Goal: Task Accomplishment & Management: Manage account settings

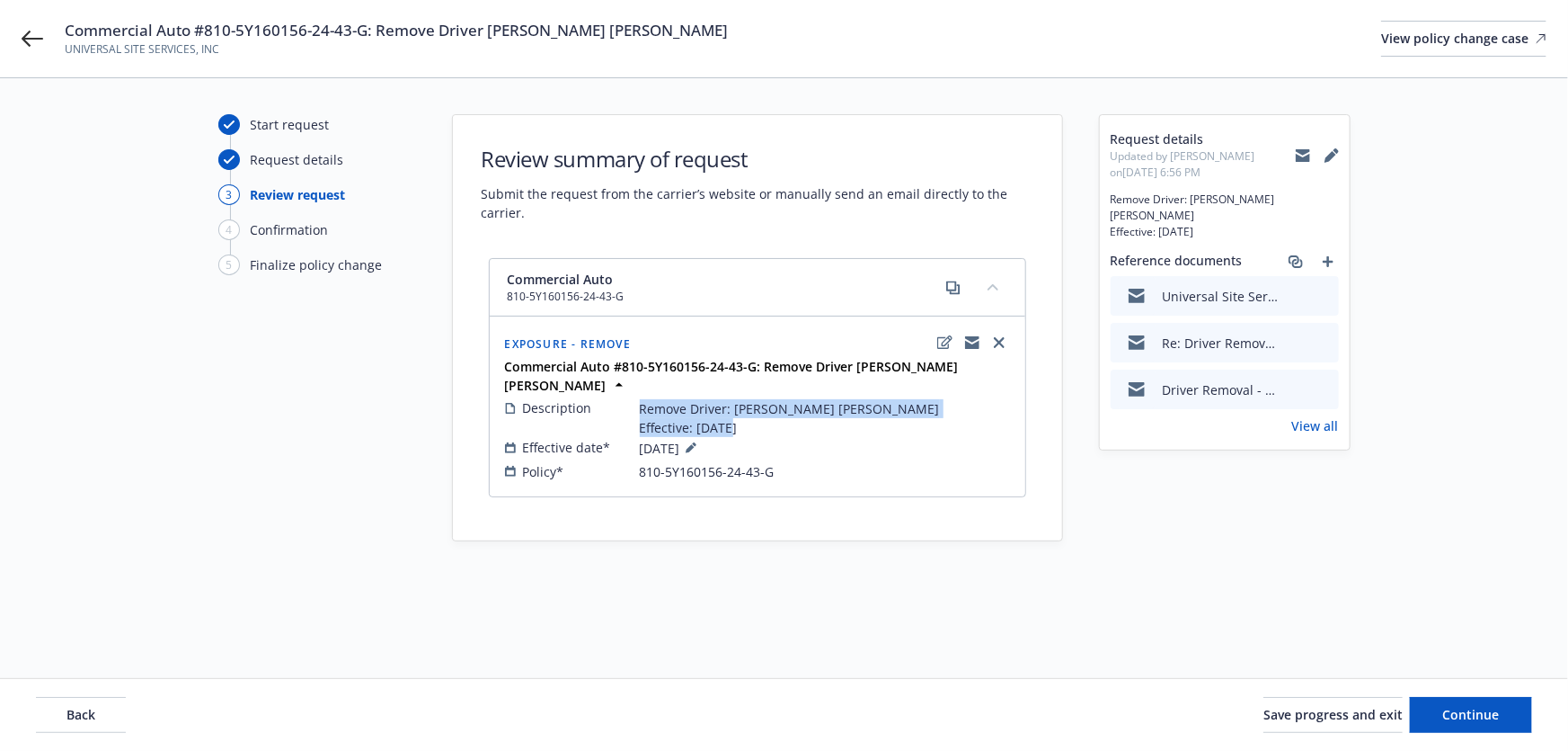
click at [1321, 288] on button at bounding box center [1324, 296] width 16 height 19
click at [1325, 289] on icon "preview file" at bounding box center [1322, 295] width 16 height 13
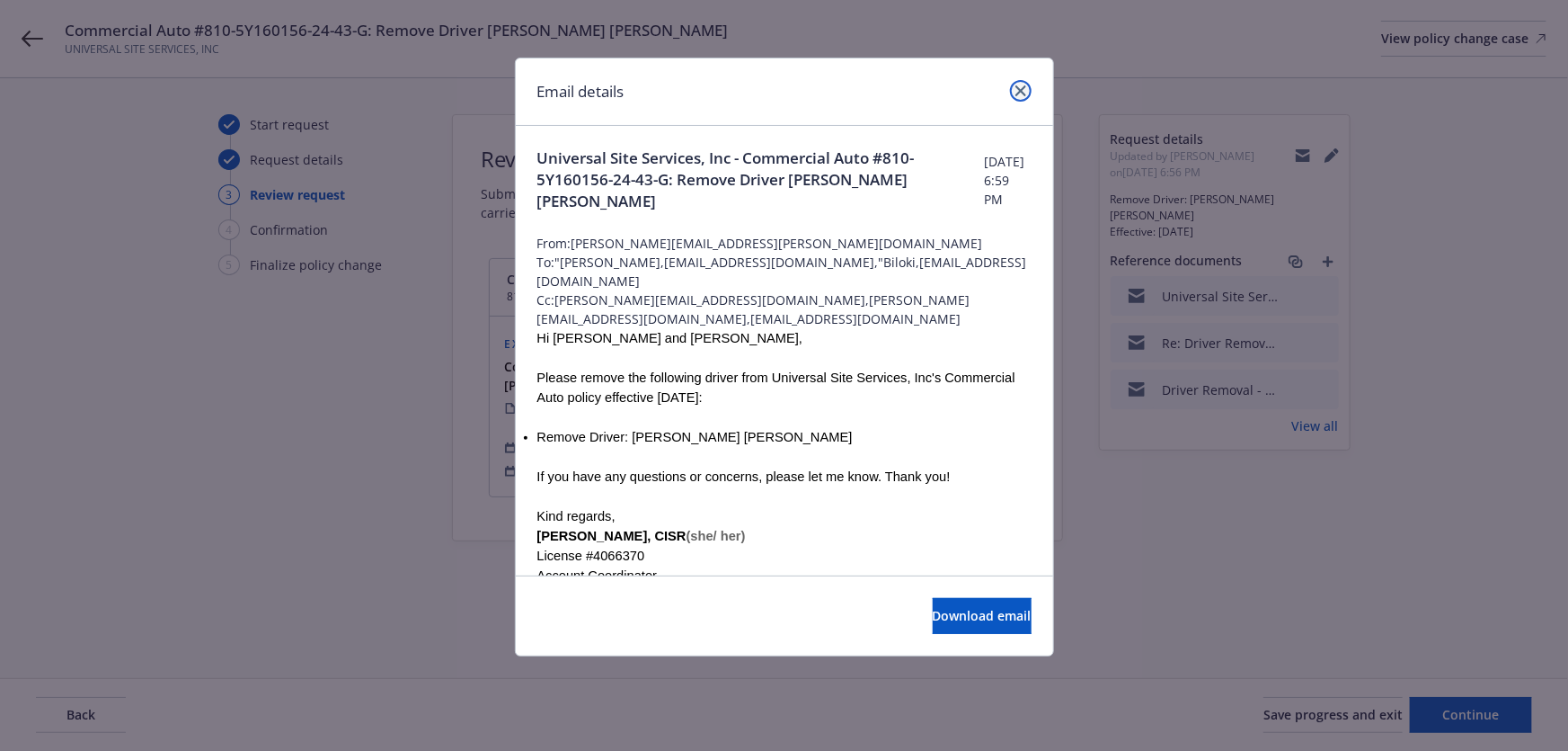
click at [1019, 90] on icon "close" at bounding box center [1020, 90] width 11 height 11
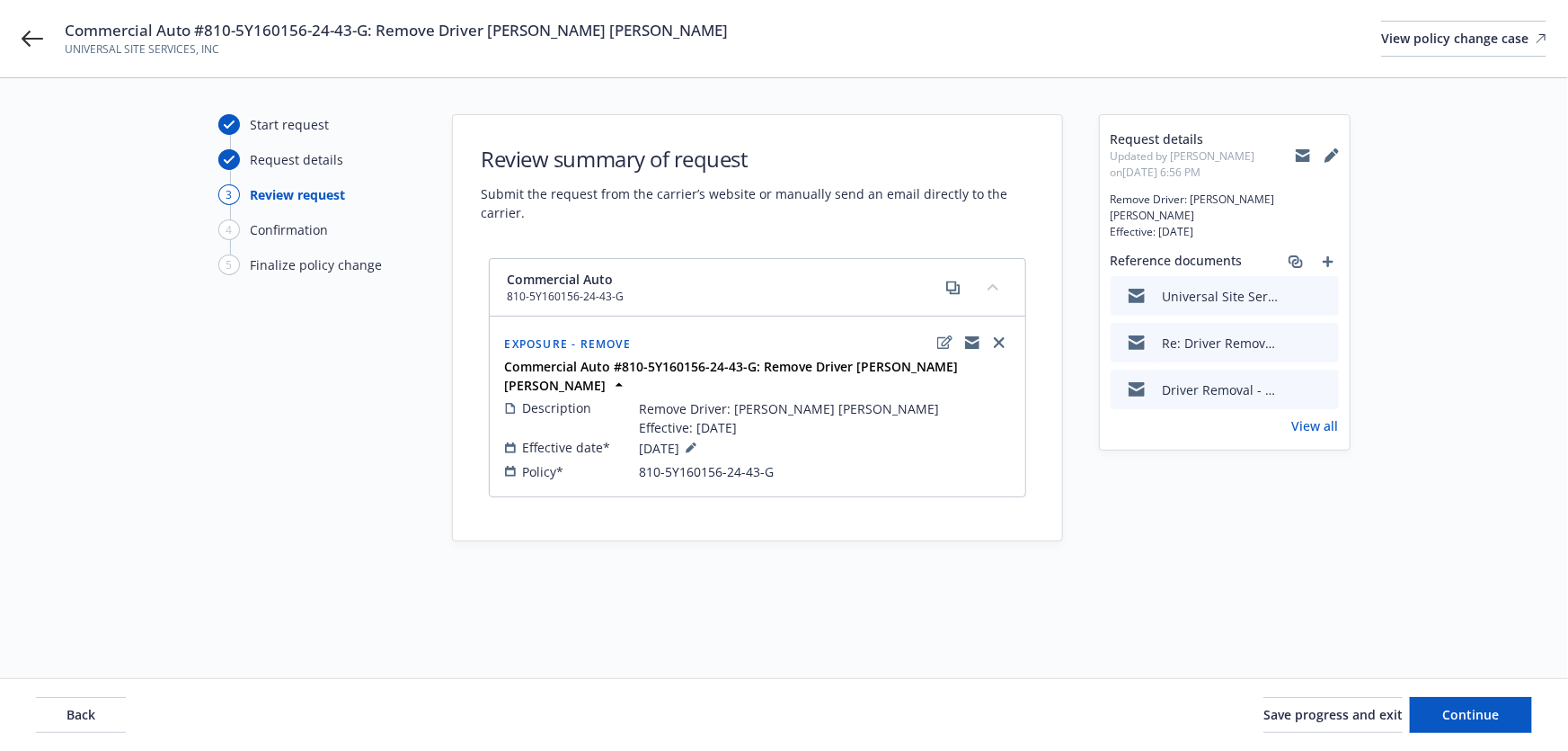
click at [1320, 335] on icon "preview file" at bounding box center [1322, 341] width 16 height 13
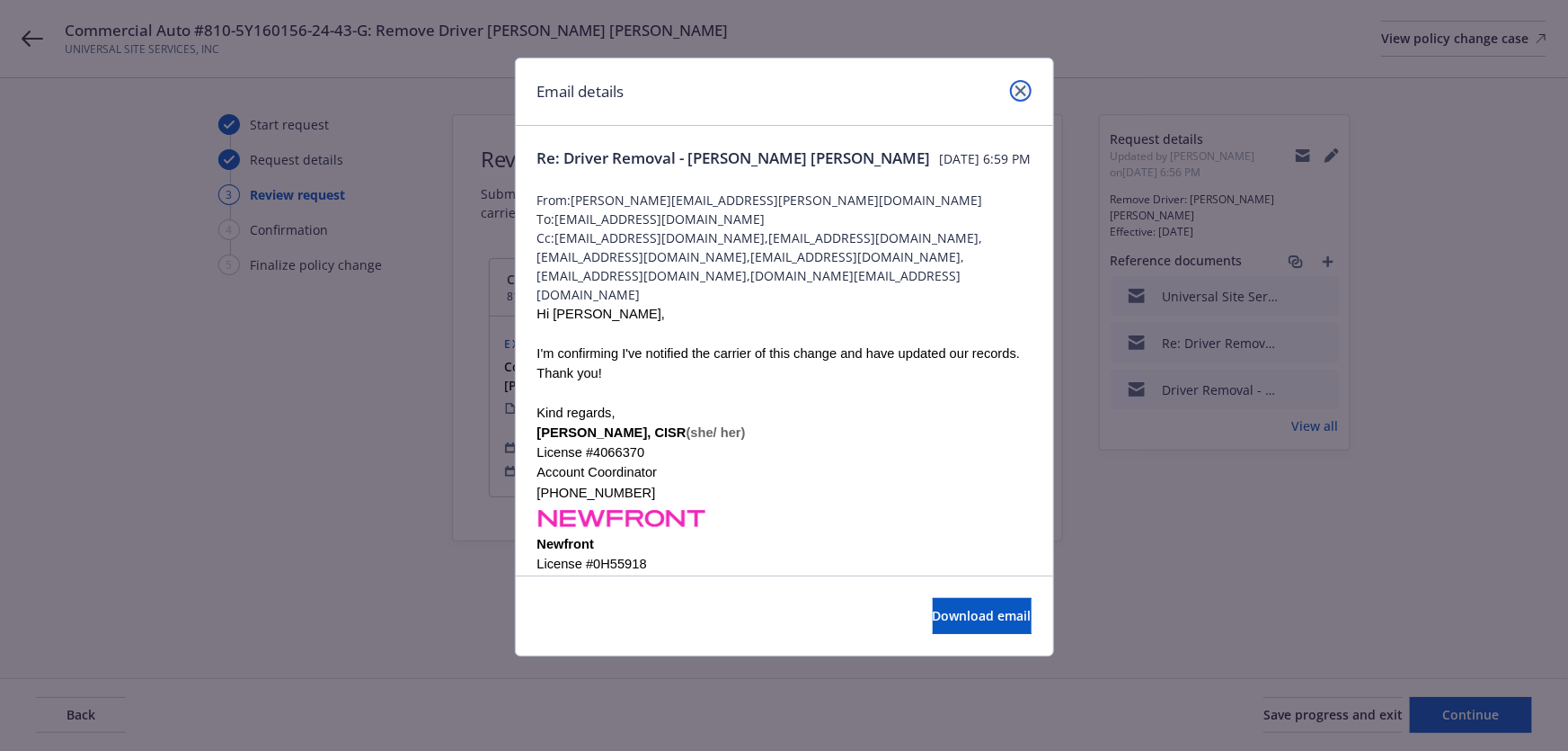
click at [1020, 88] on icon "close" at bounding box center [1020, 90] width 11 height 11
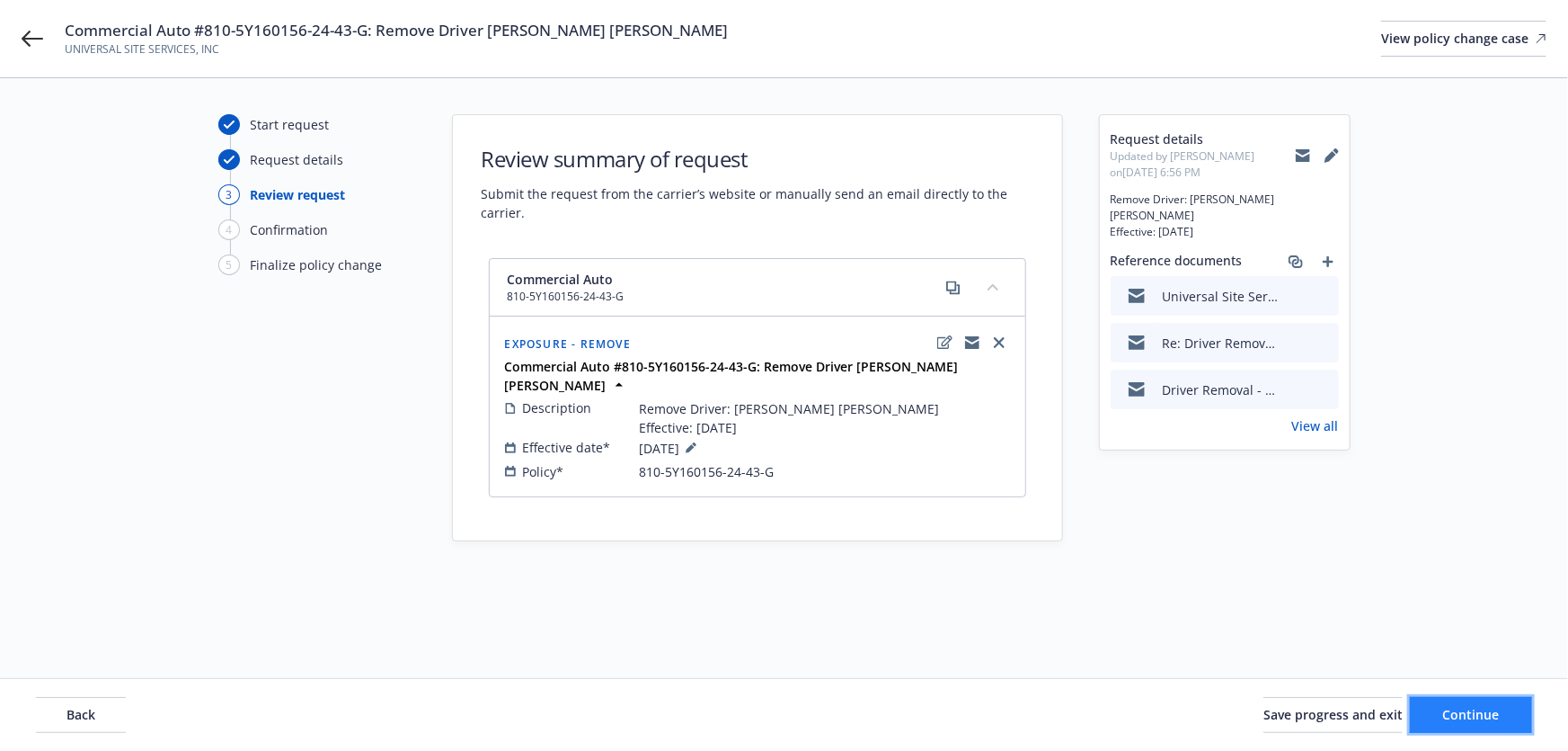
click at [1468, 717] on span "Continue" at bounding box center [1471, 714] width 57 height 17
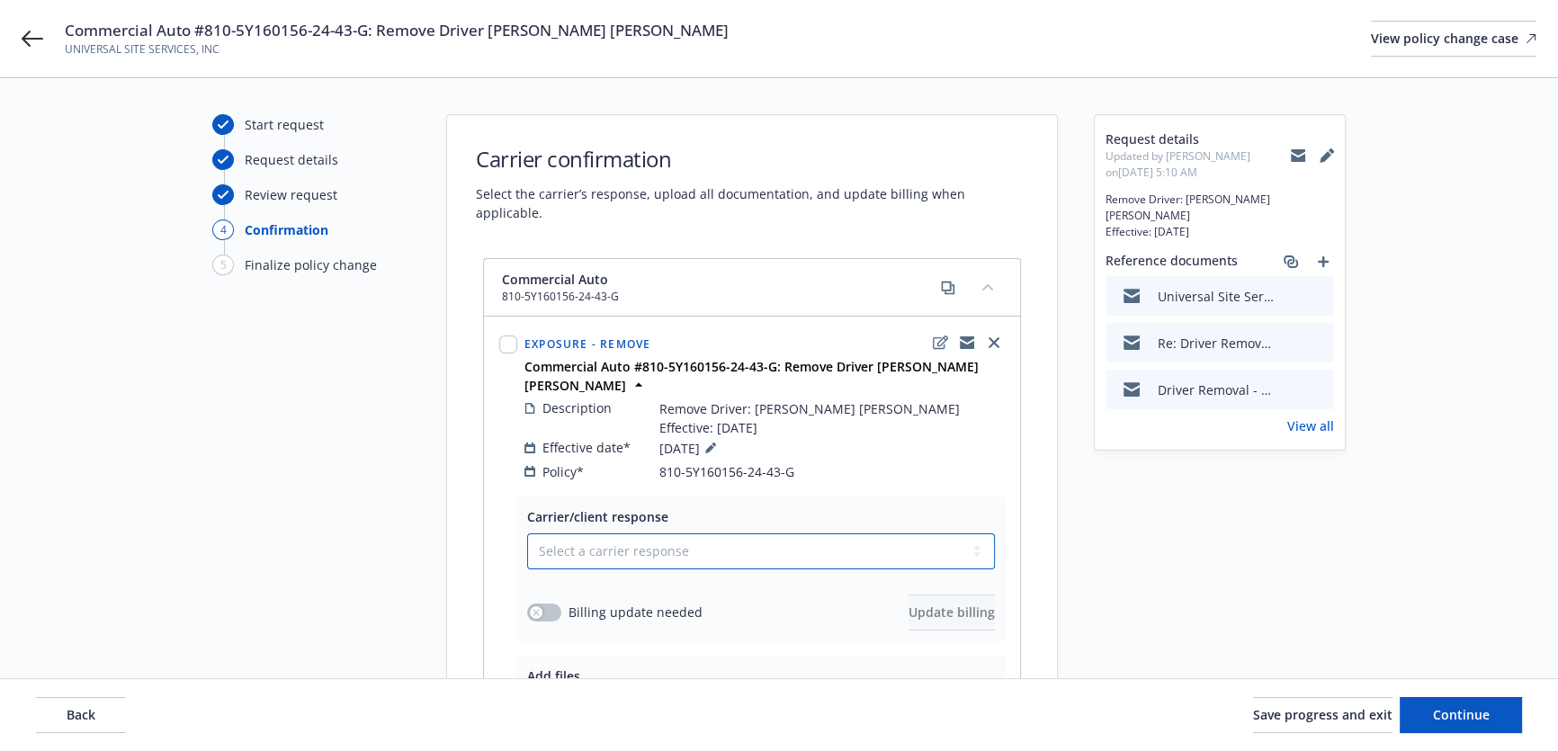
click at [713, 533] on select "Select a carrier response Accepted Accepted with revision No endorsement needed…" at bounding box center [761, 551] width 468 height 36
select select "NO_ENDORSEMENT_NEEDED"
click at [527, 533] on select "Select a carrier response Accepted Accepted with revision No endorsement needed…" at bounding box center [761, 551] width 468 height 36
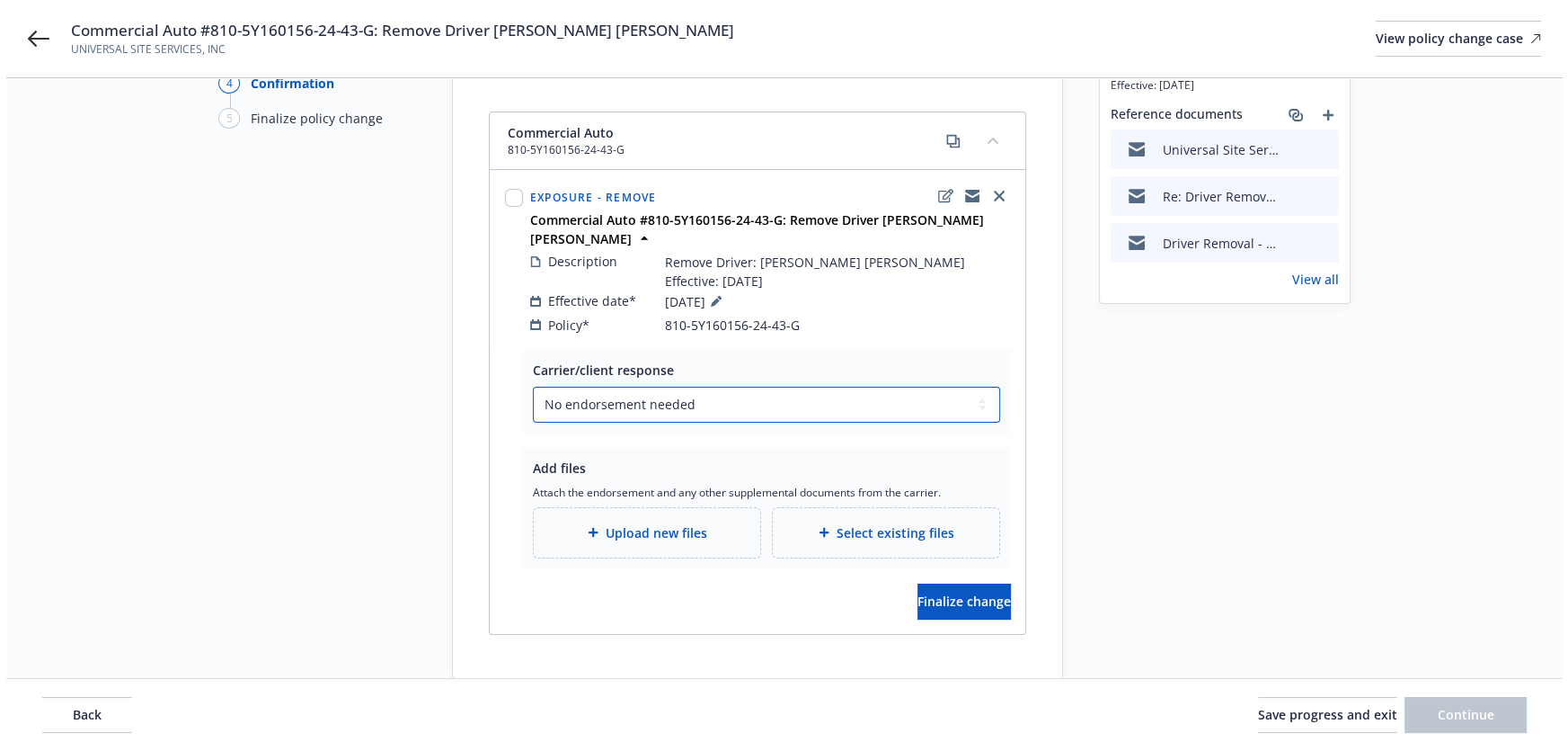
scroll to position [163, 0]
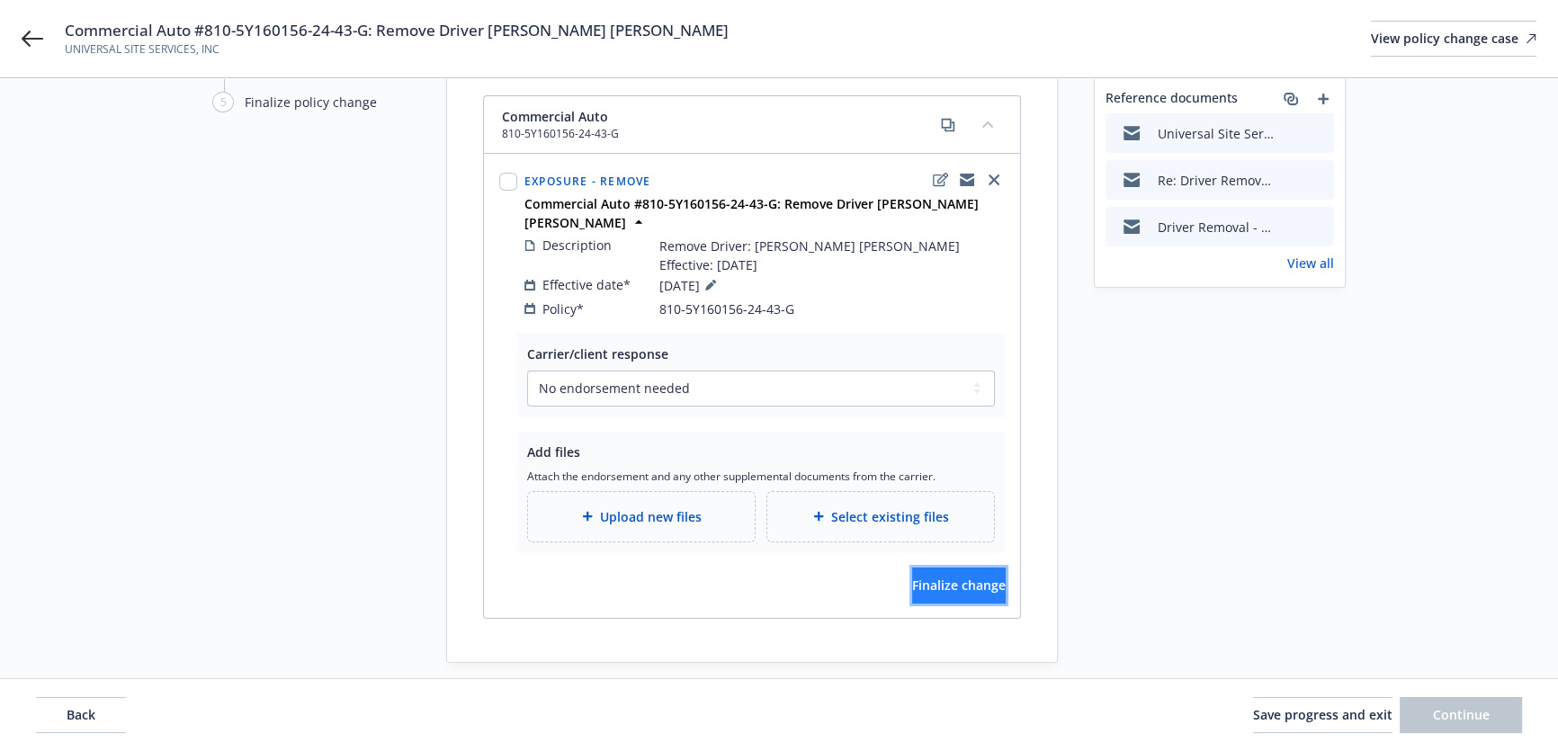
click at [938, 576] on span "Finalize change" at bounding box center [959, 584] width 94 height 17
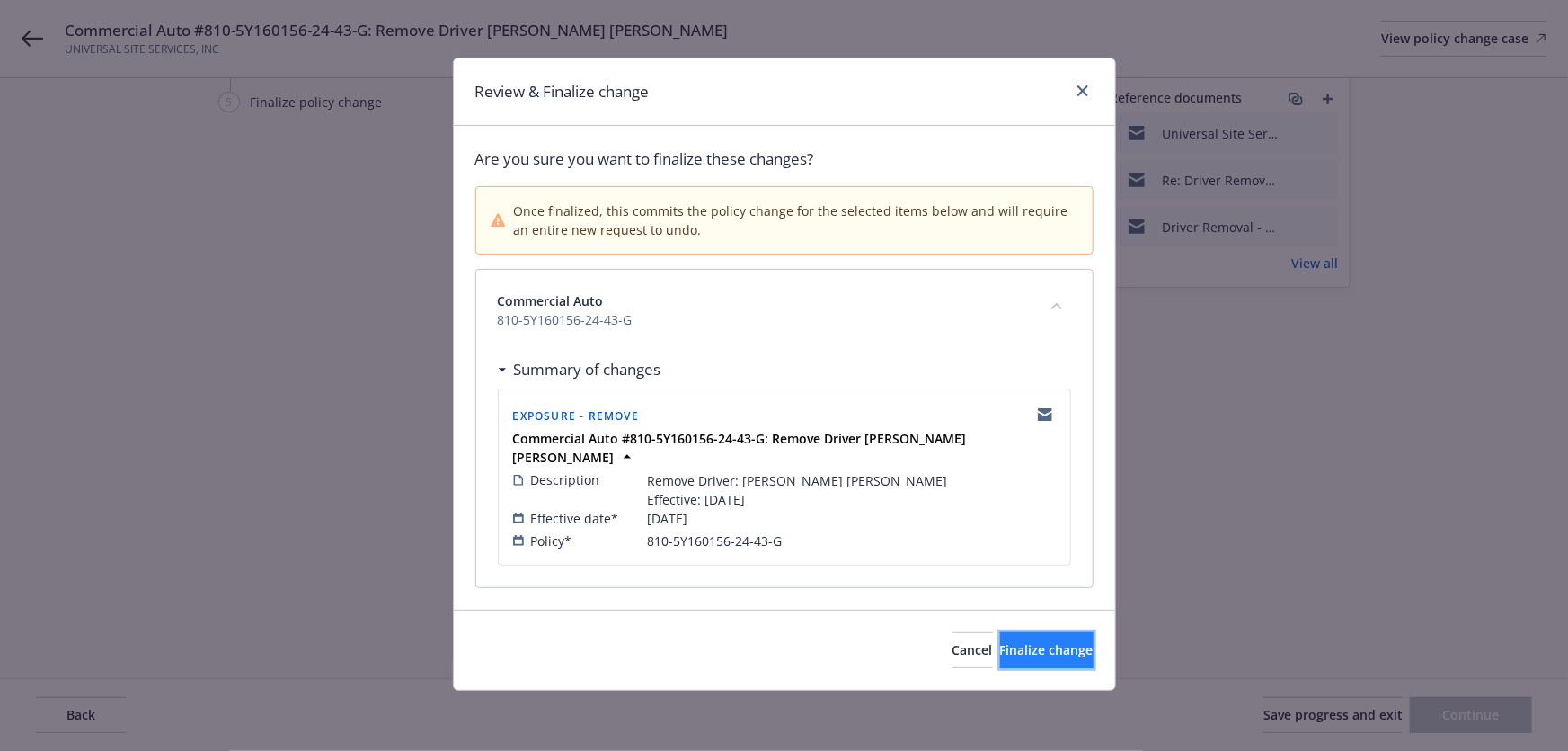
click at [1000, 641] on span "Finalize change" at bounding box center [1047, 649] width 94 height 17
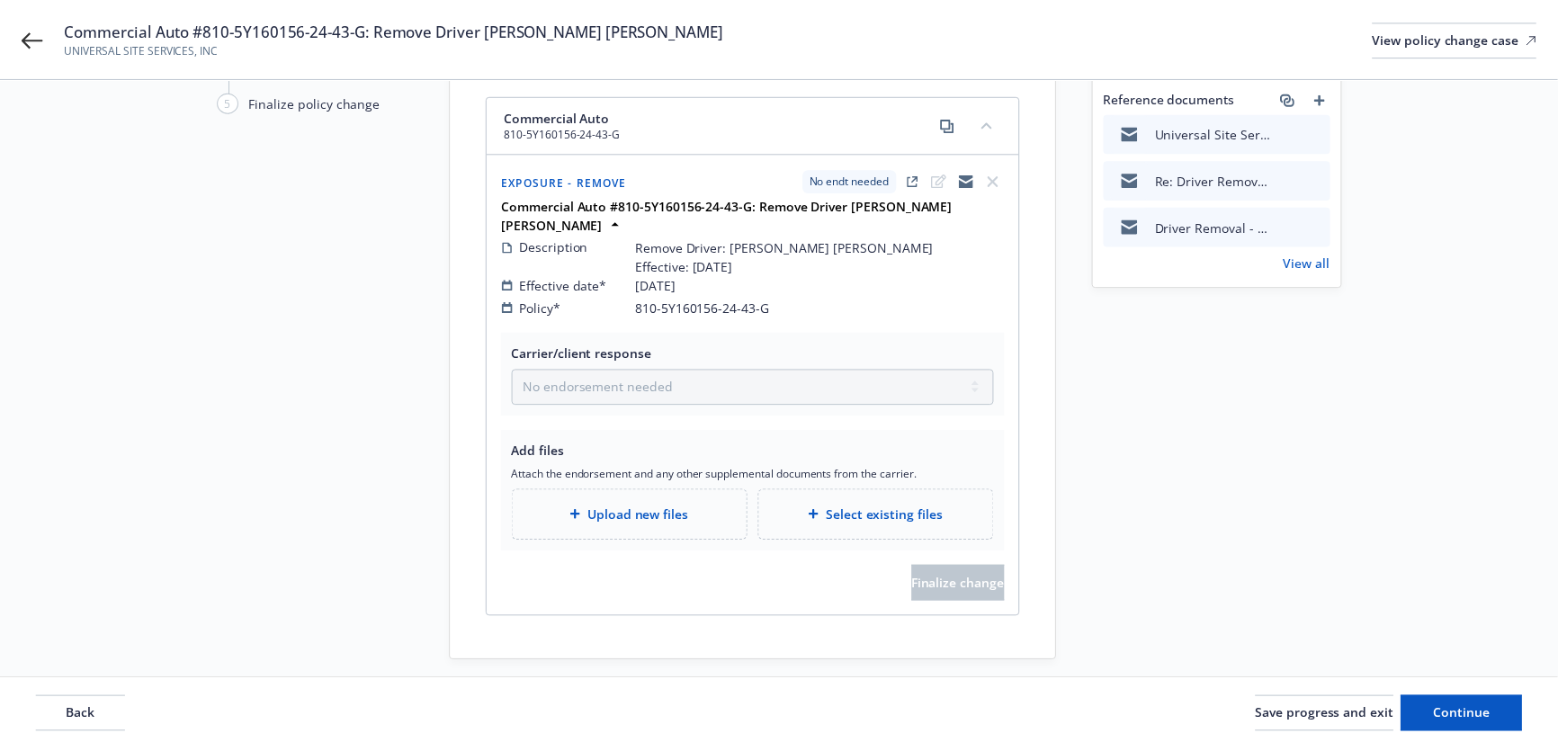
scroll to position [143, 0]
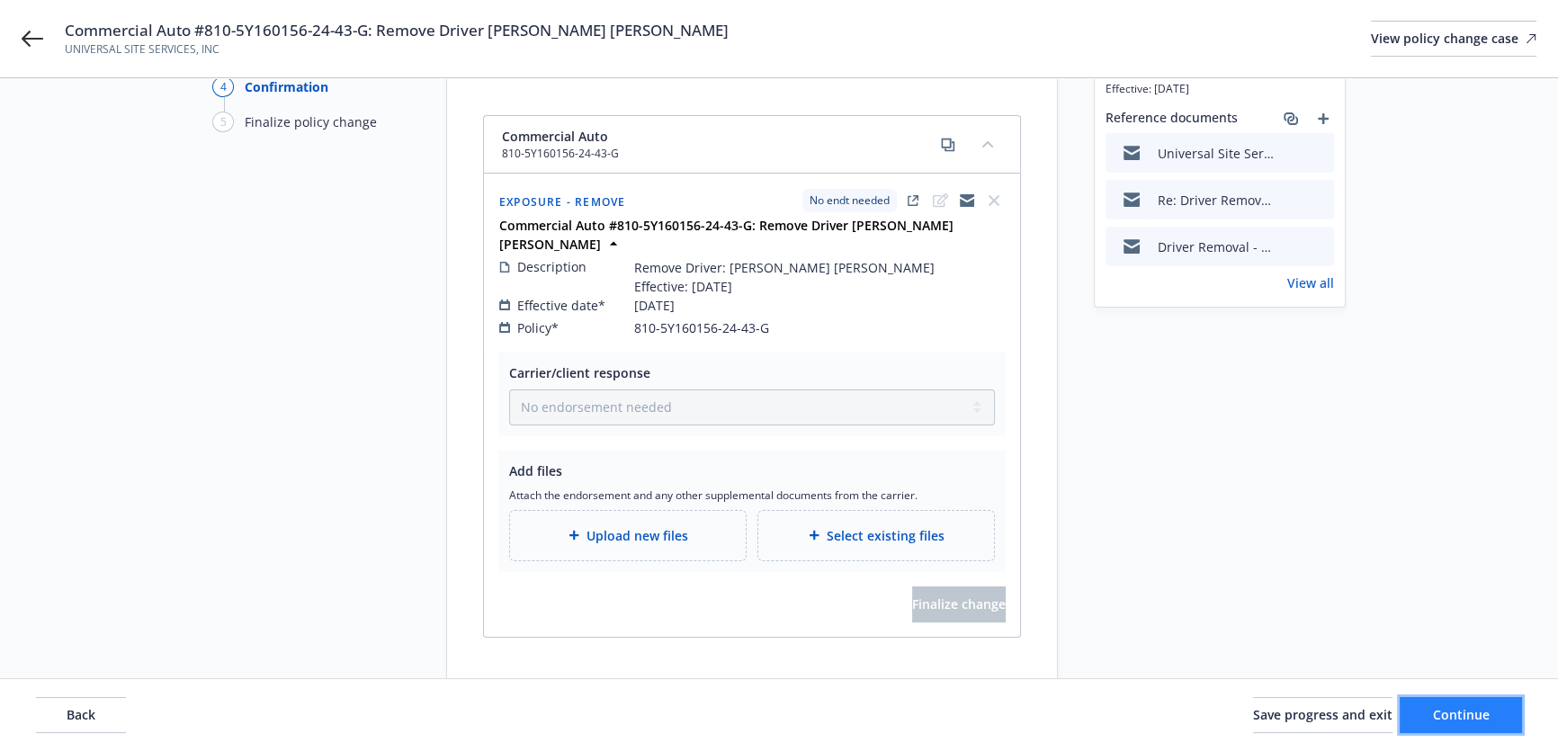
click at [1466, 720] on span "Continue" at bounding box center [1461, 714] width 57 height 17
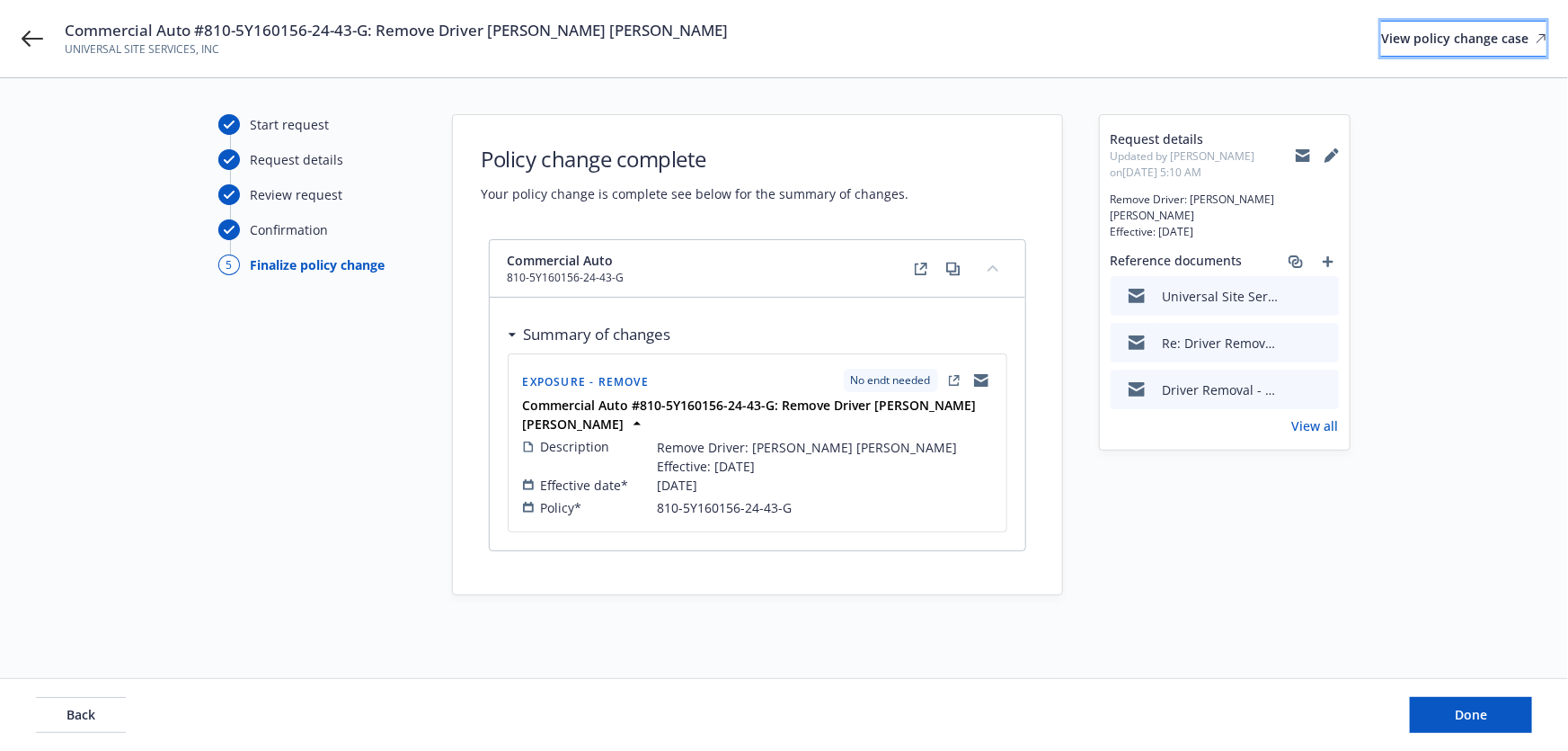
click at [1430, 39] on div "View policy change case" at bounding box center [1463, 39] width 165 height 34
click at [1478, 718] on span "Done" at bounding box center [1471, 714] width 32 height 17
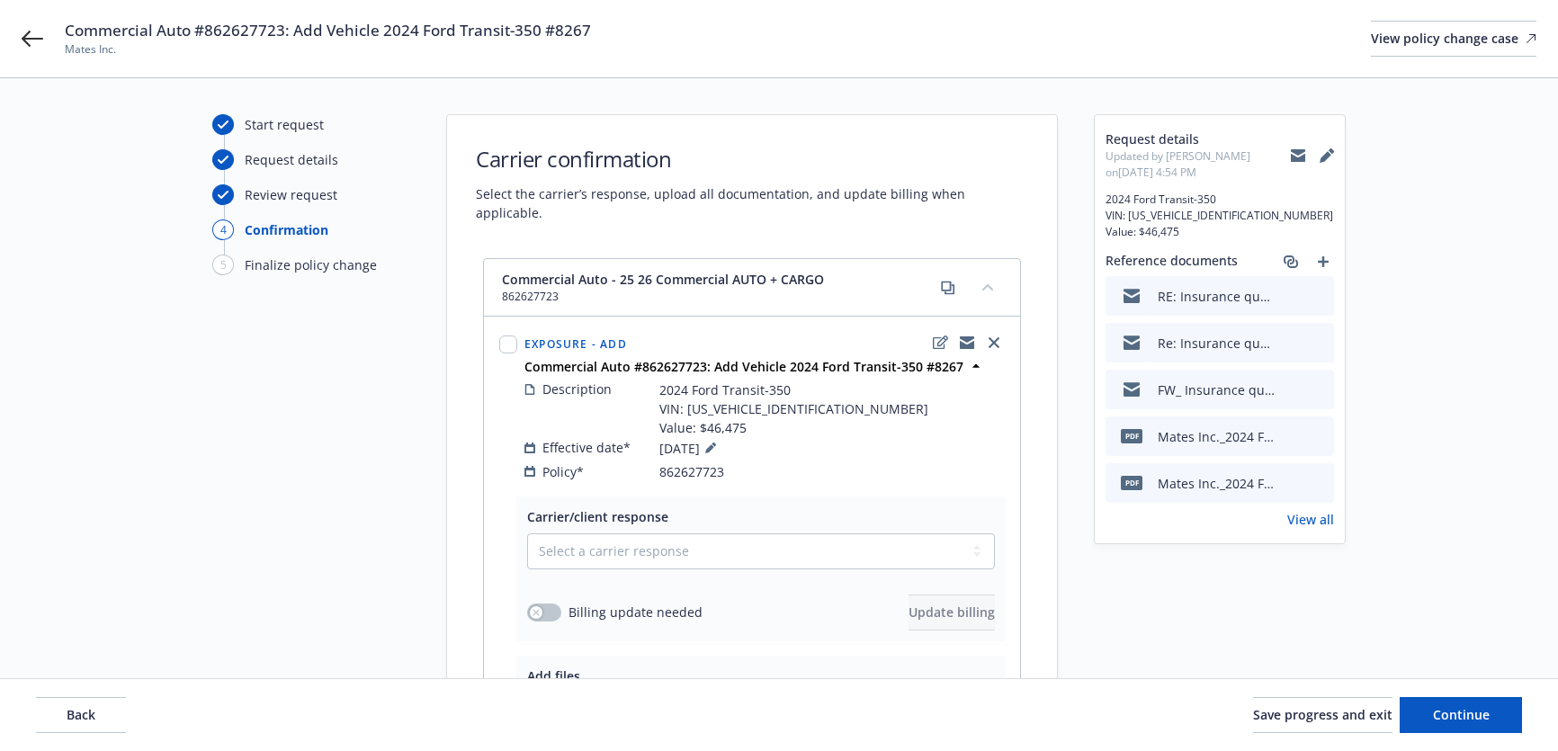
scroll to position [81, 0]
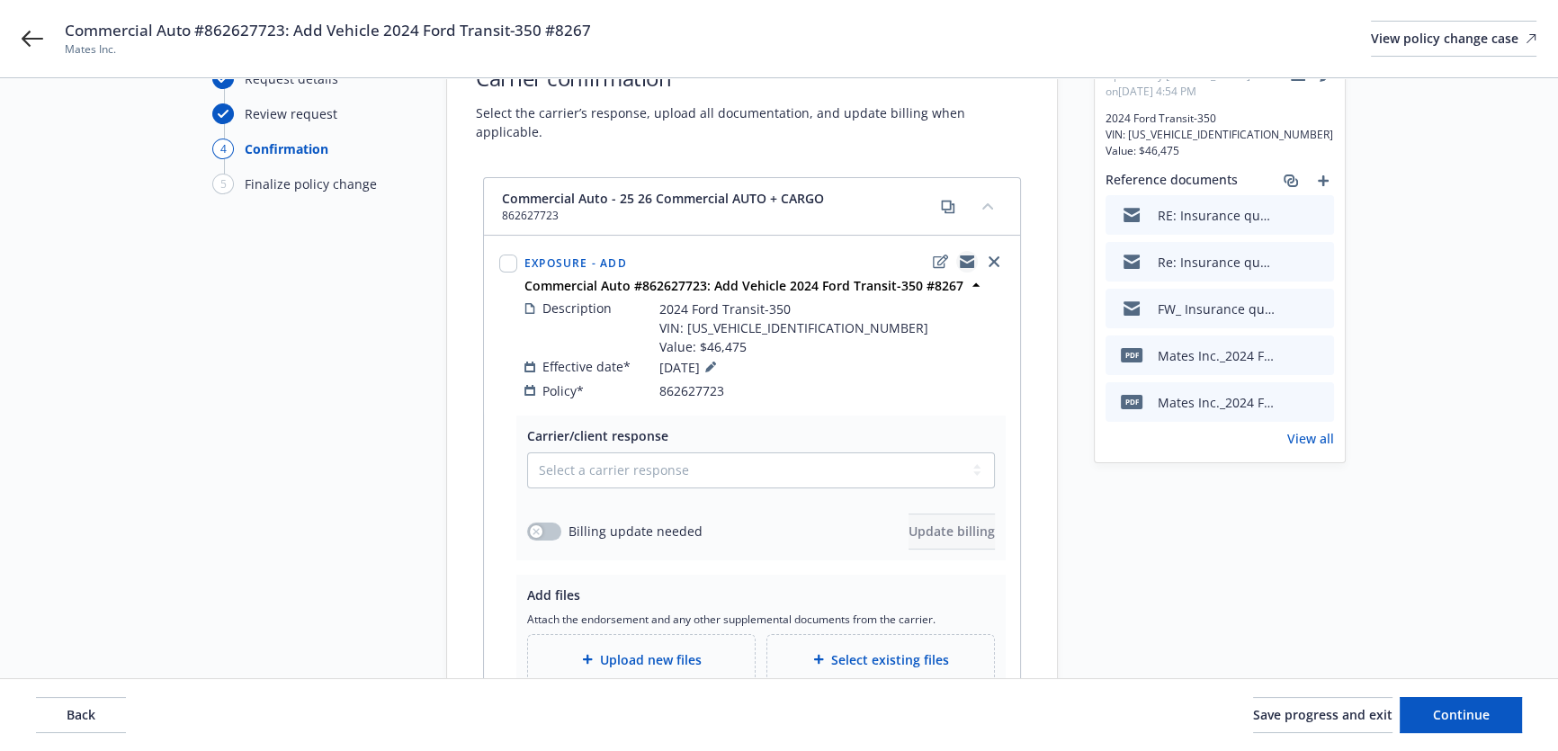
click at [972, 260] on icon "copyLogging" at bounding box center [967, 264] width 14 height 8
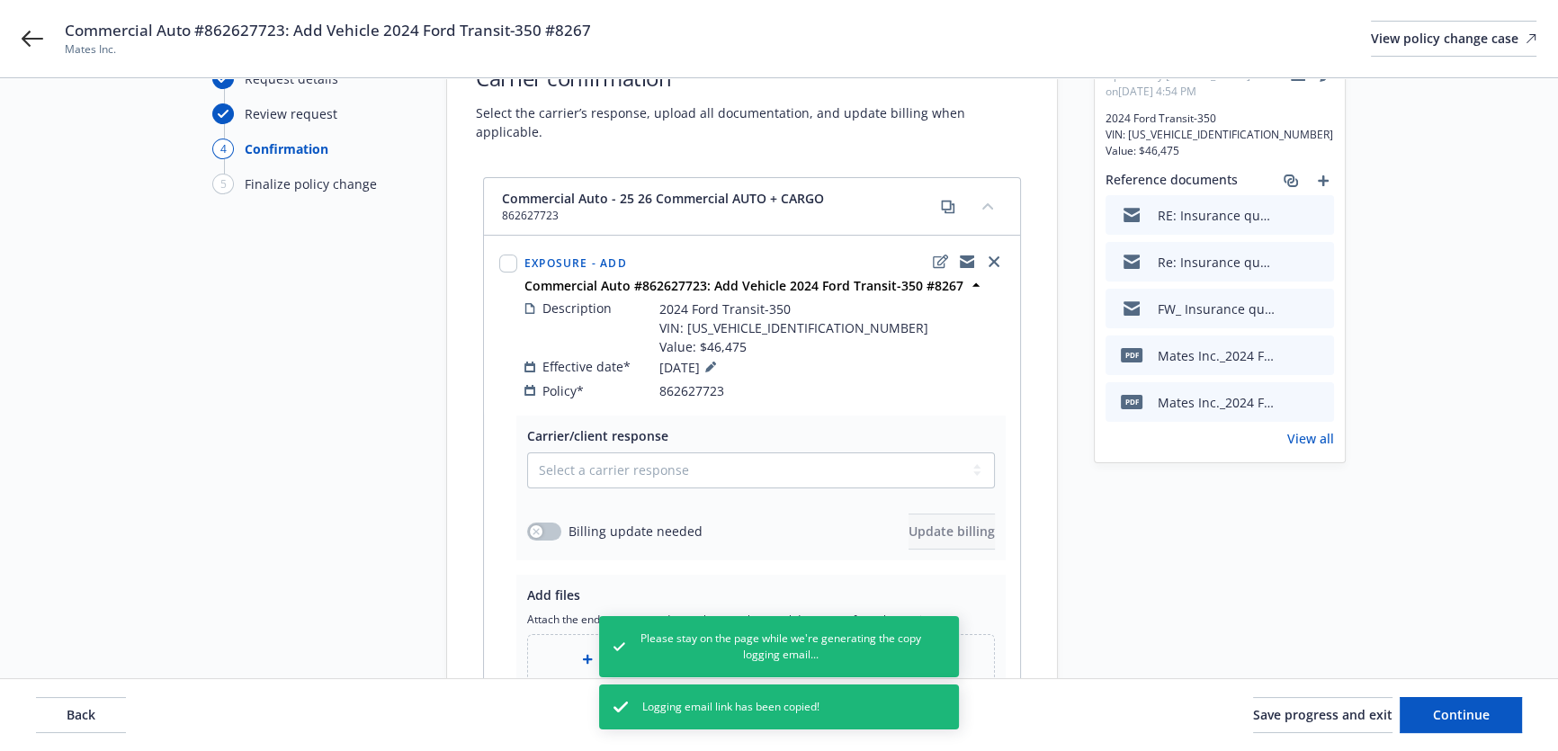
click at [389, 22] on span "Commercial Auto #862627723: Add Vehicle 2024 Ford Transit-350 #8267" at bounding box center [328, 31] width 526 height 22
copy span "Commercial Auto #862627723: Add Vehicle 2024 Ford Transit-350 #8267"
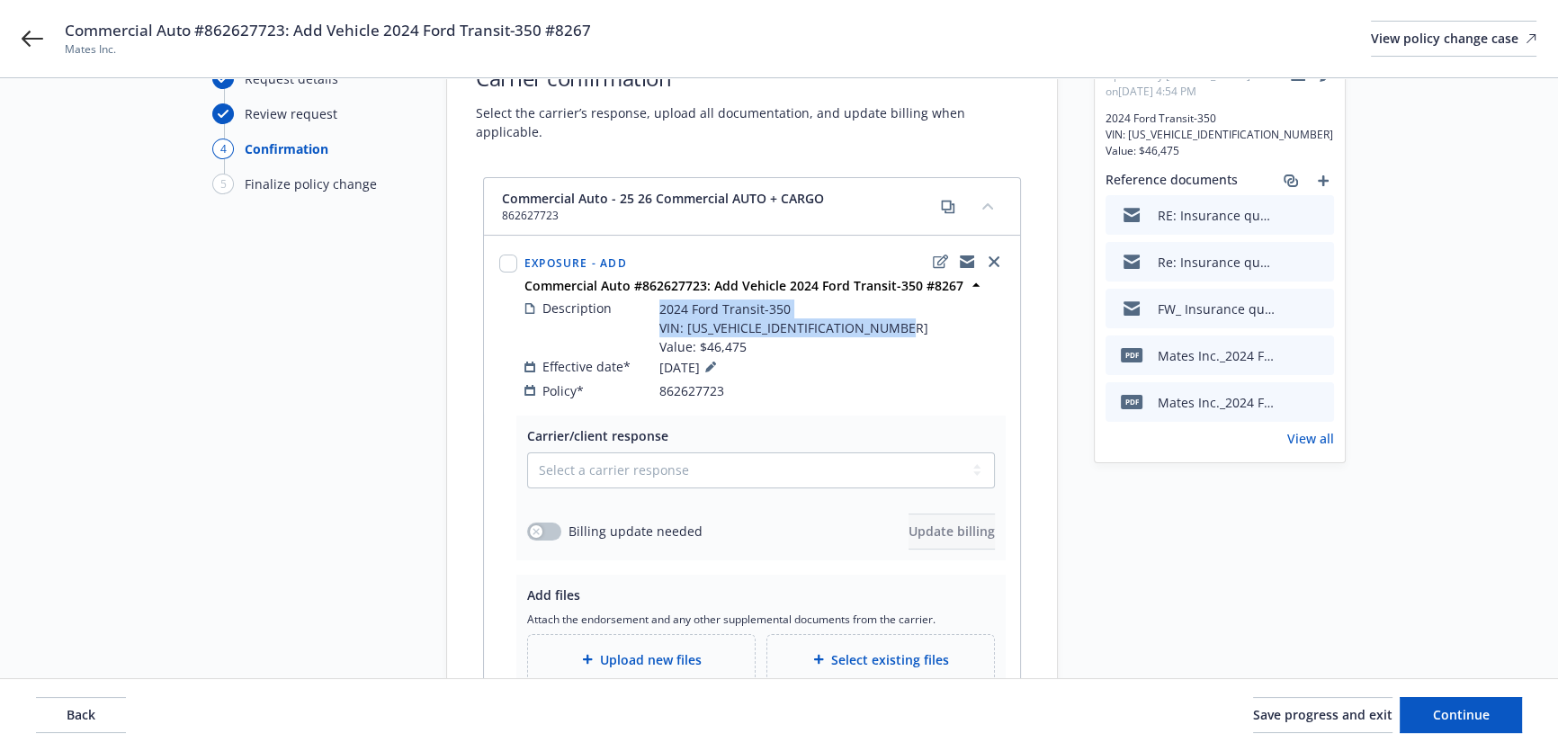
drag, startPoint x: 775, startPoint y: 317, endPoint x: 644, endPoint y: 287, distance: 134.8
click at [644, 299] on div "Description 2024 Ford Transit-350 VIN: 1FTLW9C88RKA08267 Value: $46,475" at bounding box center [764, 328] width 480 height 58
copy div "2024 Ford Transit-350 VIN: 1FTLW9C88RKA08267 Value: $46,475"
click at [701, 299] on span "2024 Ford Transit-350 VIN: 1FTLW9C88RKA08267 Value: $46,475" at bounding box center [793, 327] width 269 height 57
drag, startPoint x: 787, startPoint y: 288, endPoint x: 690, endPoint y: 290, distance: 97.2
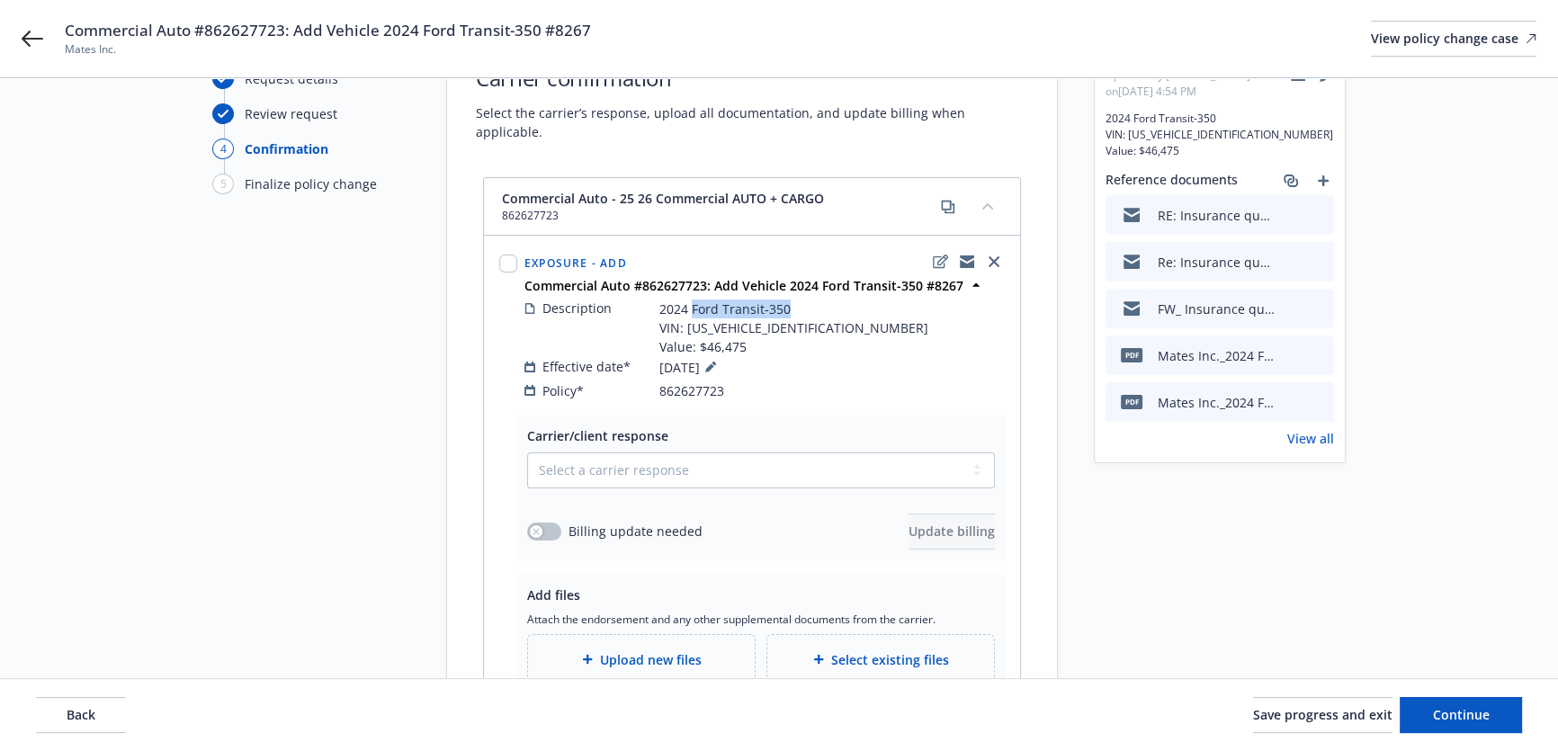
click at [690, 299] on span "2024 Ford Transit-350 VIN: 1FTLW9C88RKA08267 Value: $46,475" at bounding box center [793, 327] width 269 height 57
copy span "Ford Transit-350"
click at [767, 308] on span "2024 Ford Transit-350 VIN: 1FTLW9C88RKA08267 Value: $46,475" at bounding box center [793, 327] width 269 height 57
copy span "1FTLW9C88RKA08267"
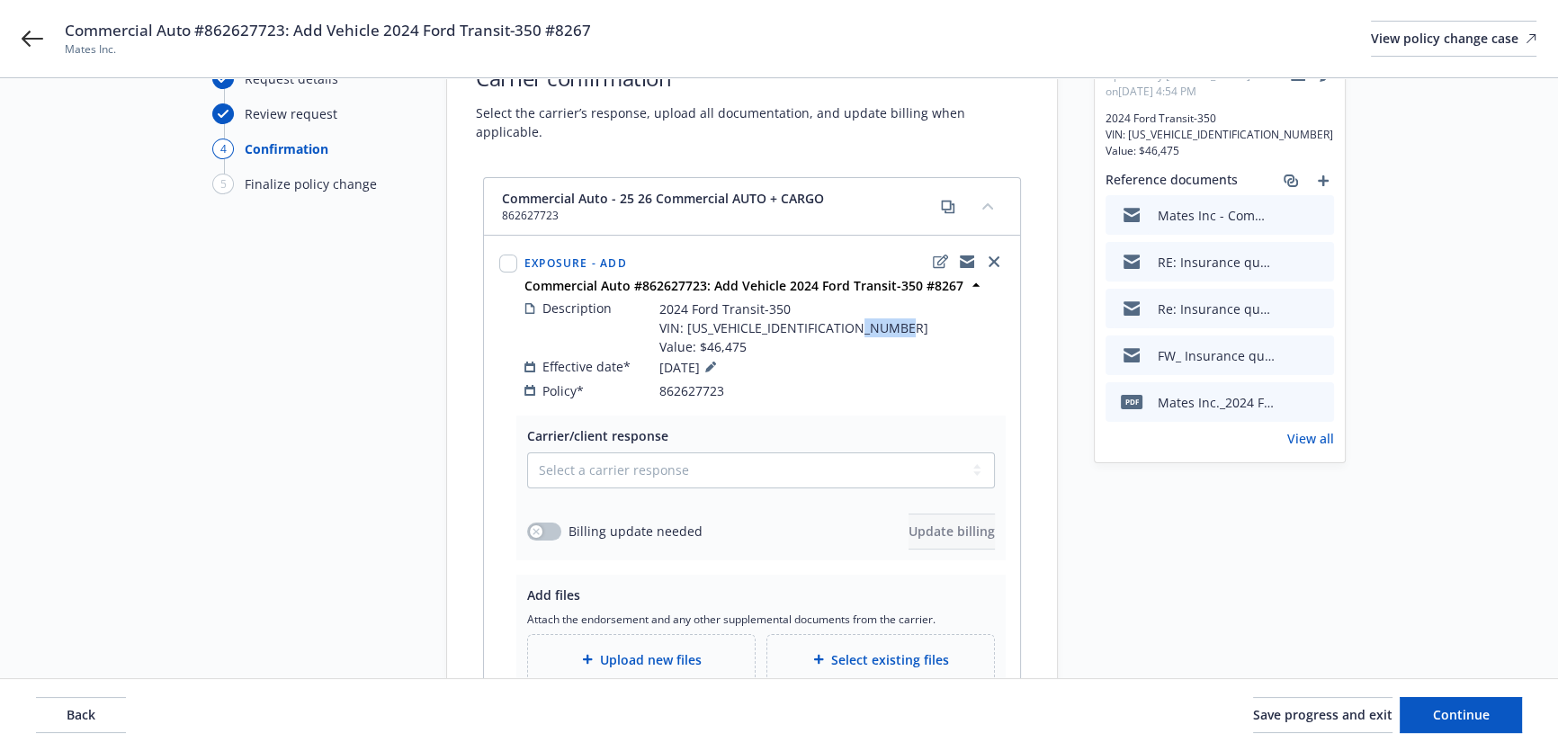
drag, startPoint x: 743, startPoint y: 325, endPoint x: 708, endPoint y: 334, distance: 36.2
click at [708, 334] on span "2024 Ford Transit-350 VIN: 1FTLW9C88RKA08267 Value: $46,475" at bounding box center [793, 327] width 269 height 57
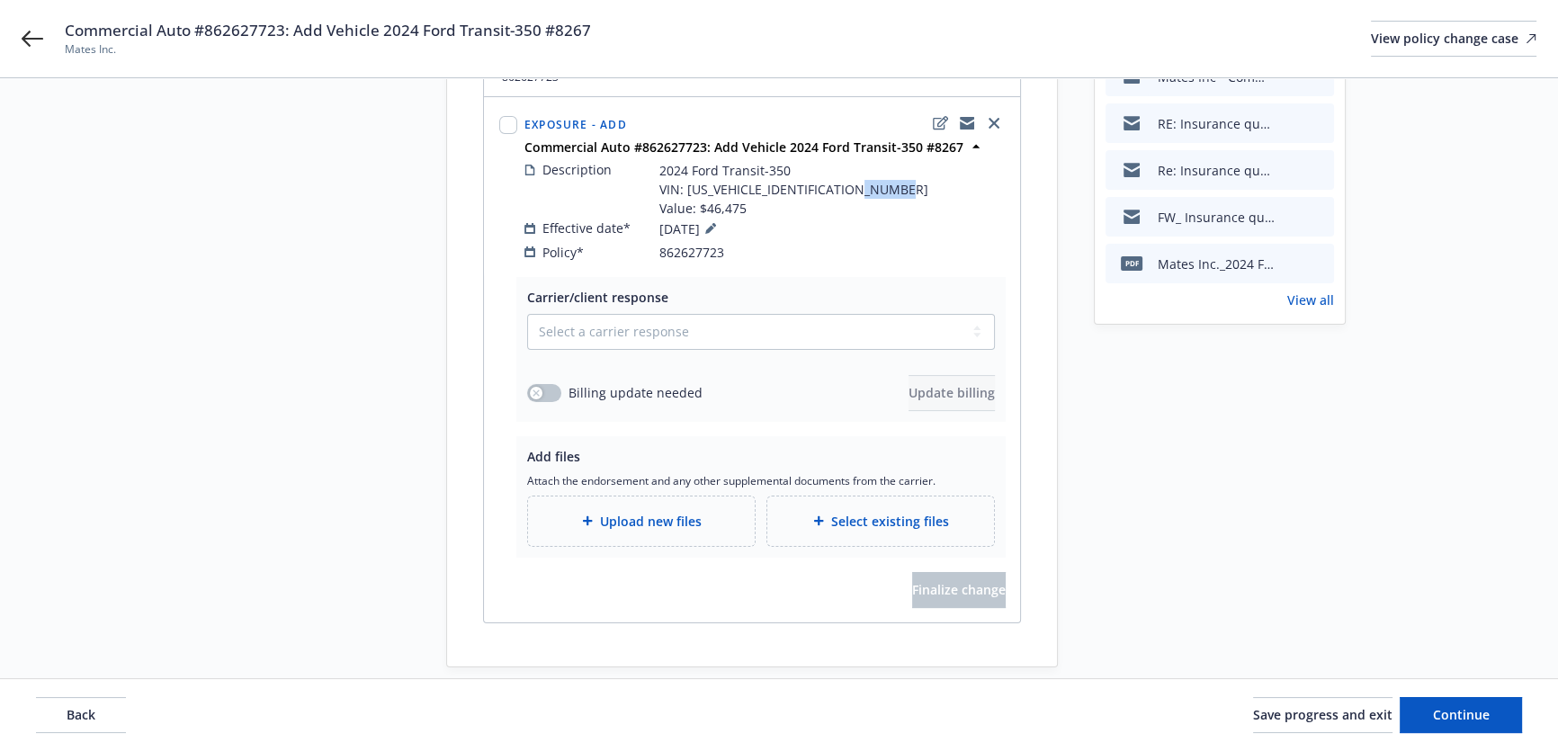
scroll to position [224, 0]
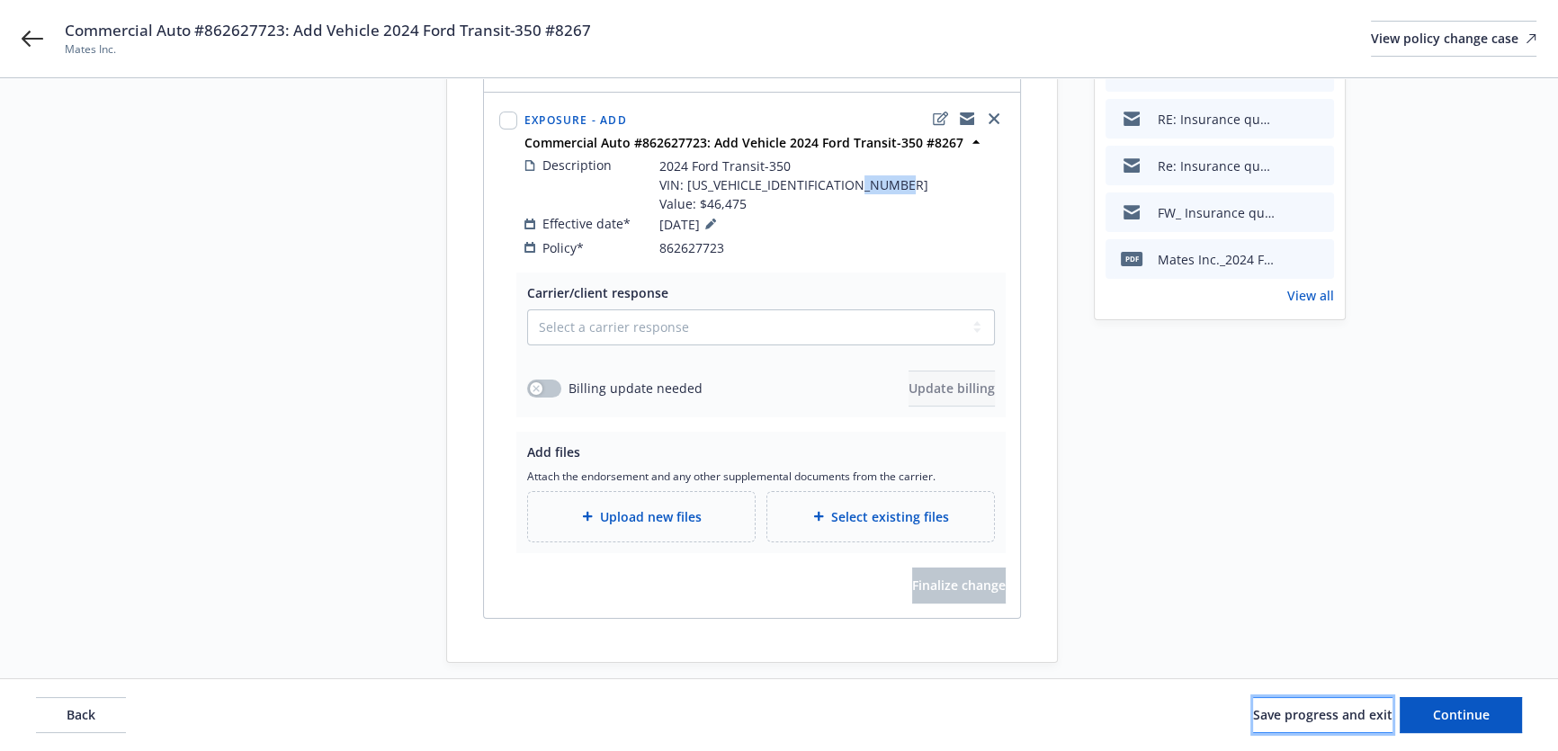
click at [1296, 709] on span "Save progress and exit" at bounding box center [1322, 714] width 139 height 17
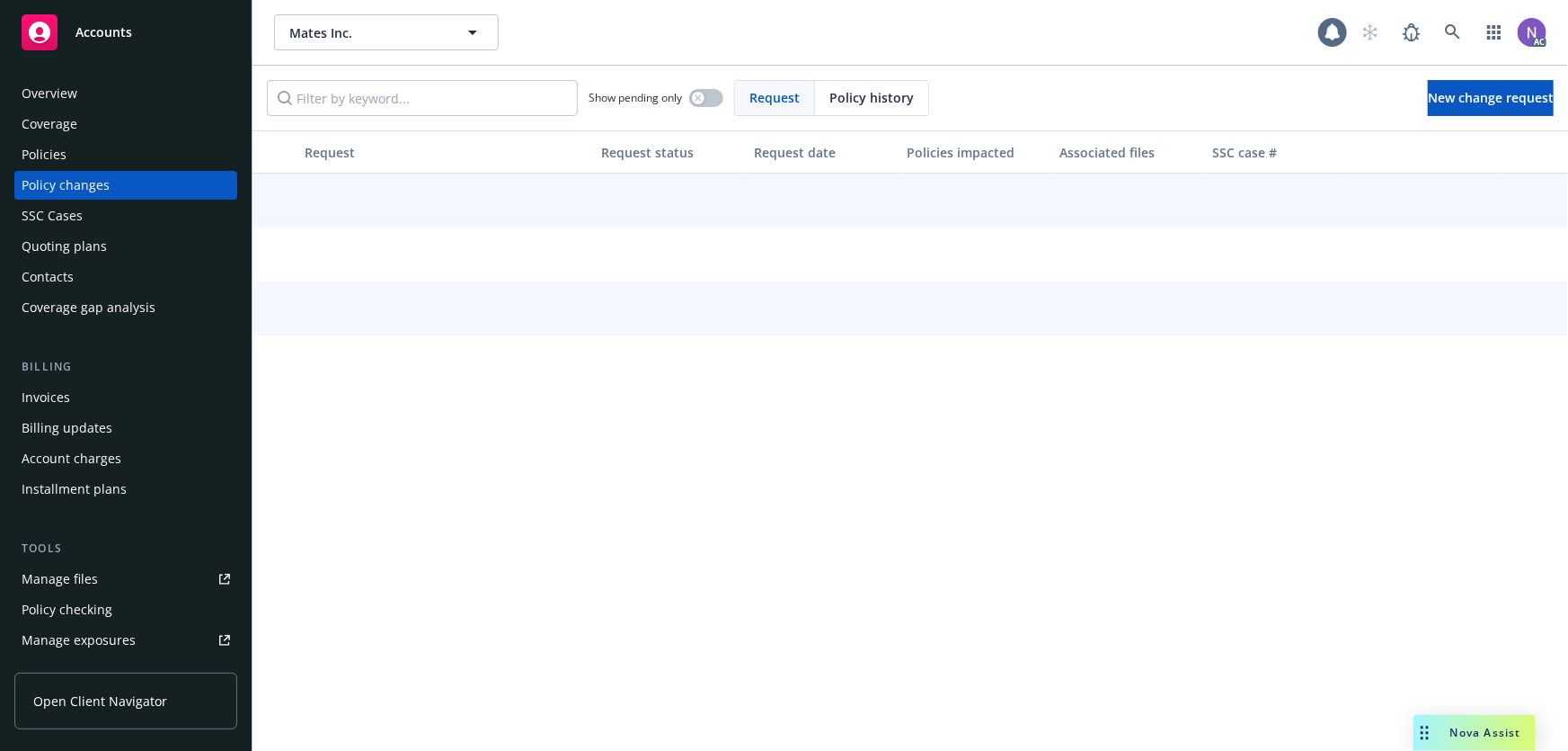
click at [131, 152] on div "Policies" at bounding box center [126, 154] width 209 height 29
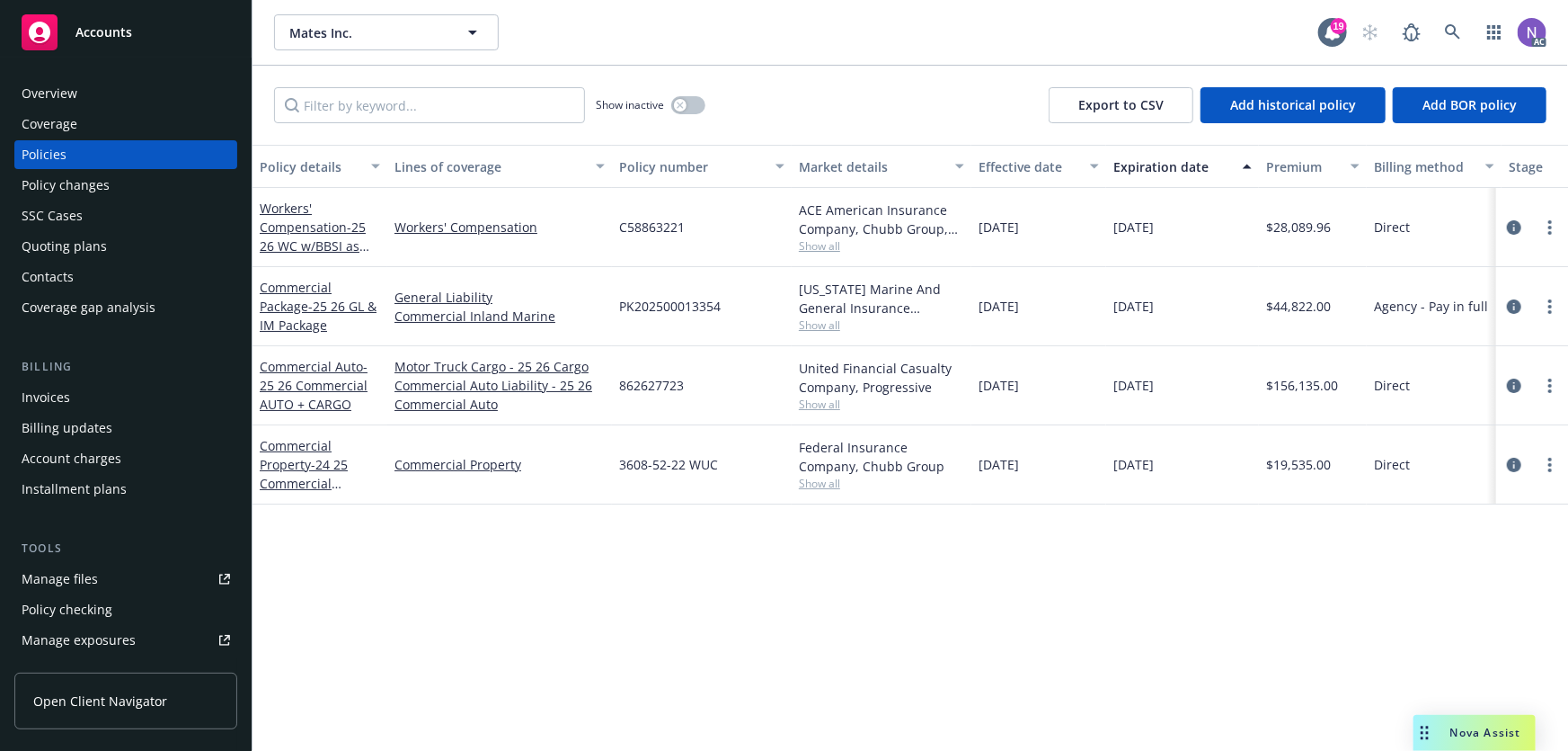
click at [812, 406] on span "Show all" at bounding box center [880, 404] width 165 height 15
click at [125, 638] on div "Manage exposures" at bounding box center [79, 640] width 114 height 29
